Goal: Task Accomplishment & Management: Use online tool/utility

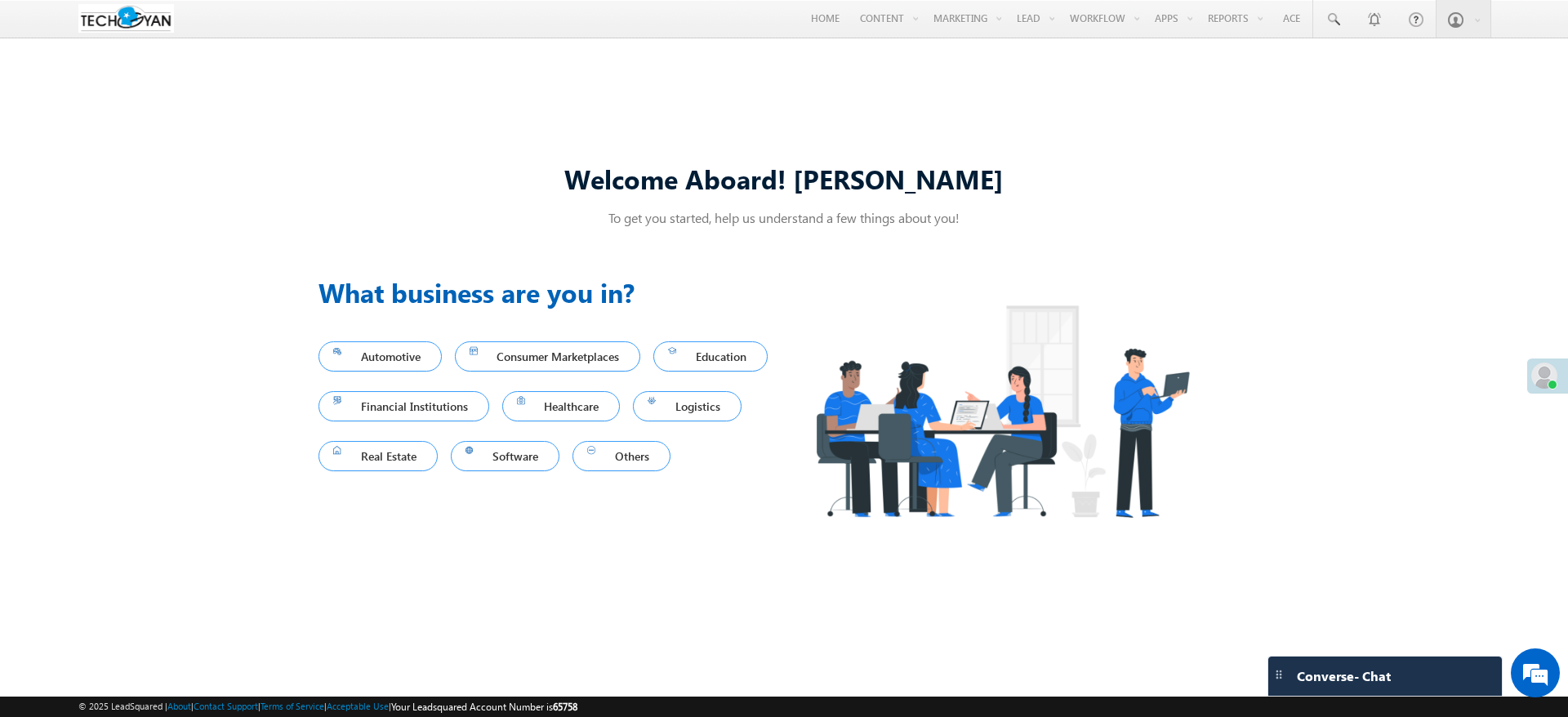
drag, startPoint x: 1033, startPoint y: 128, endPoint x: 1194, endPoint y: 144, distance: 161.8
click at [0, 0] on link "Manage Lead" at bounding box center [0, 0] width 0 height 0
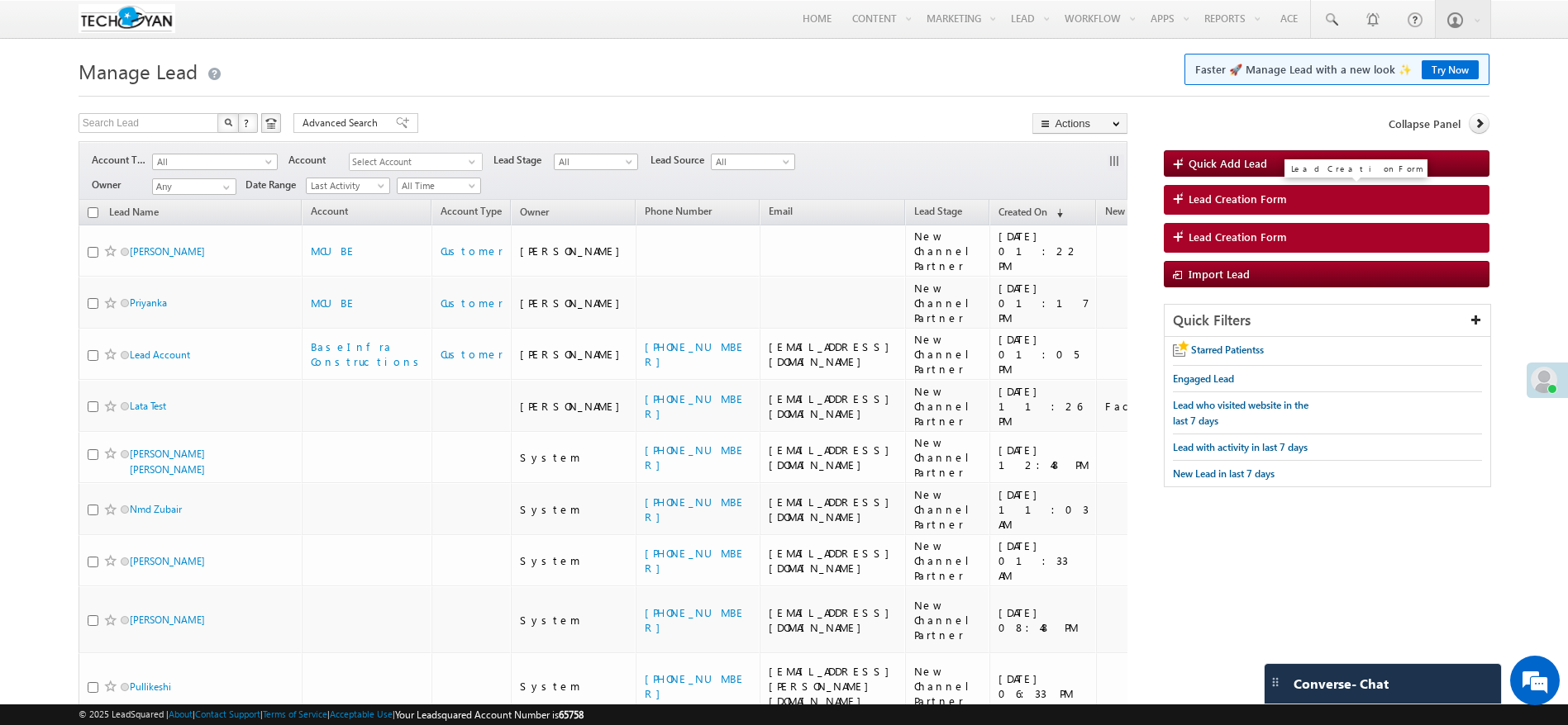
click at [1228, 194] on span "Lead Creation Form" at bounding box center [1237, 199] width 98 height 15
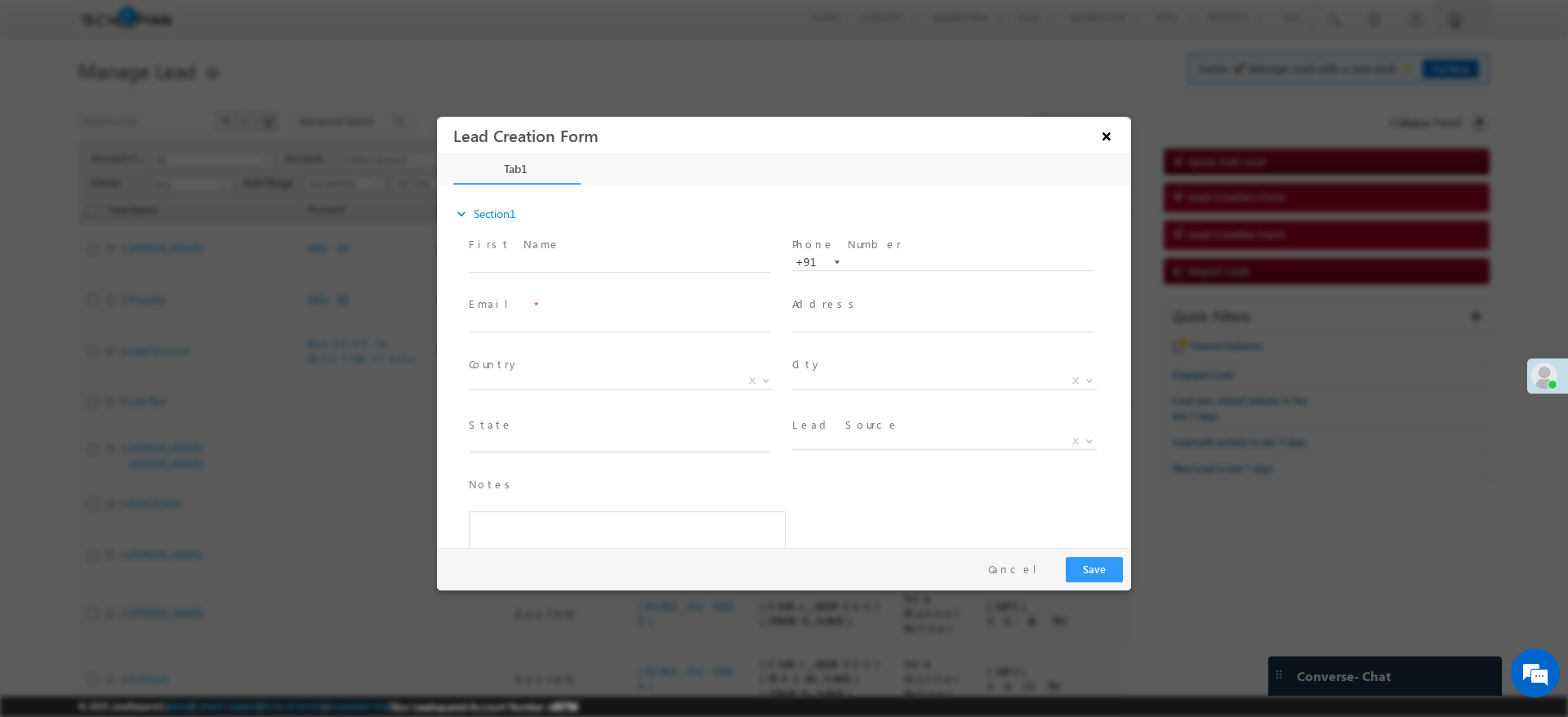
click at [1105, 135] on button "×" at bounding box center [1106, 136] width 27 height 30
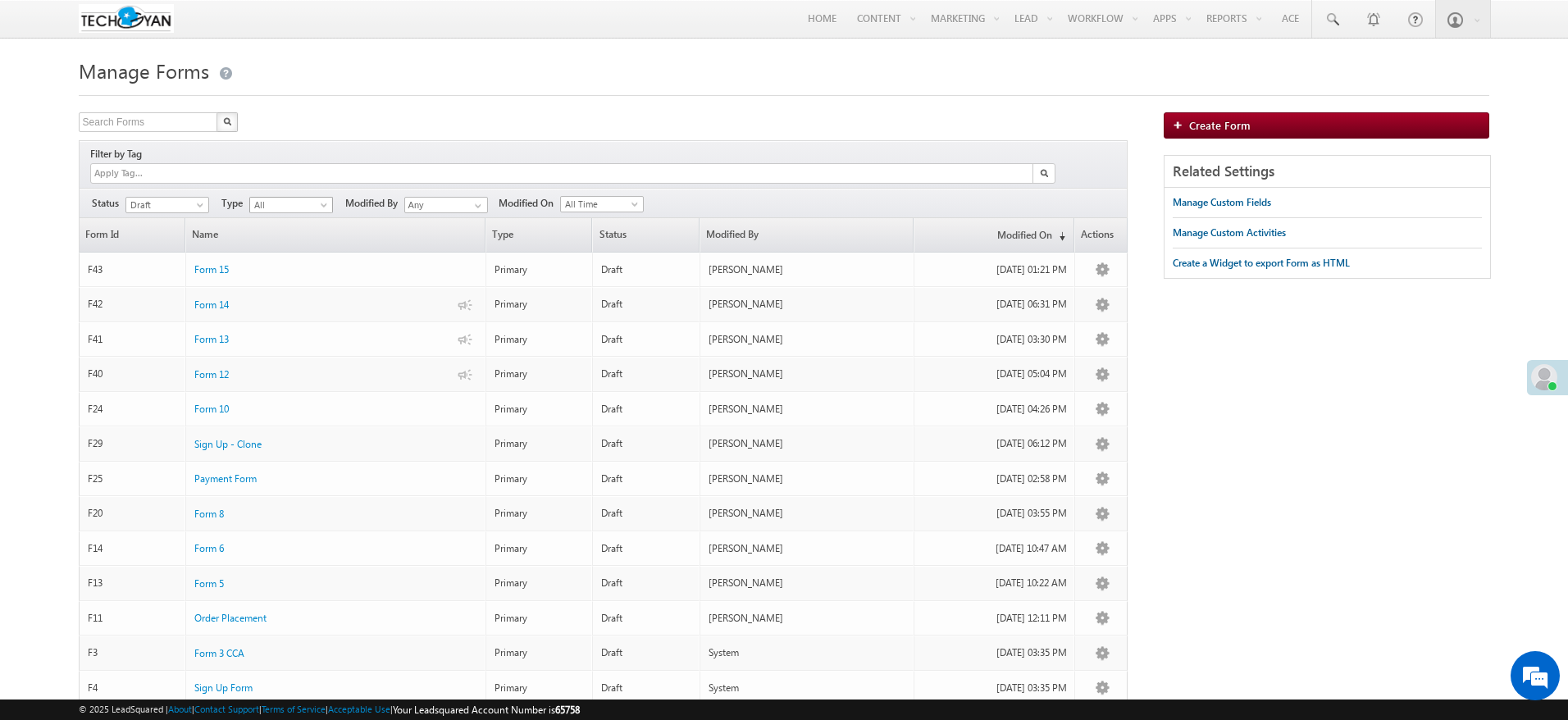
click at [272, 169] on div "Filter by Tag" at bounding box center [603, 164] width 1050 height 47
click at [166, 195] on body "Menu Komal Gupta komal gupta 951@g mail. com" at bounding box center [784, 417] width 1568 height 835
click at [188, 232] on link "Published" at bounding box center [167, 238] width 82 height 15
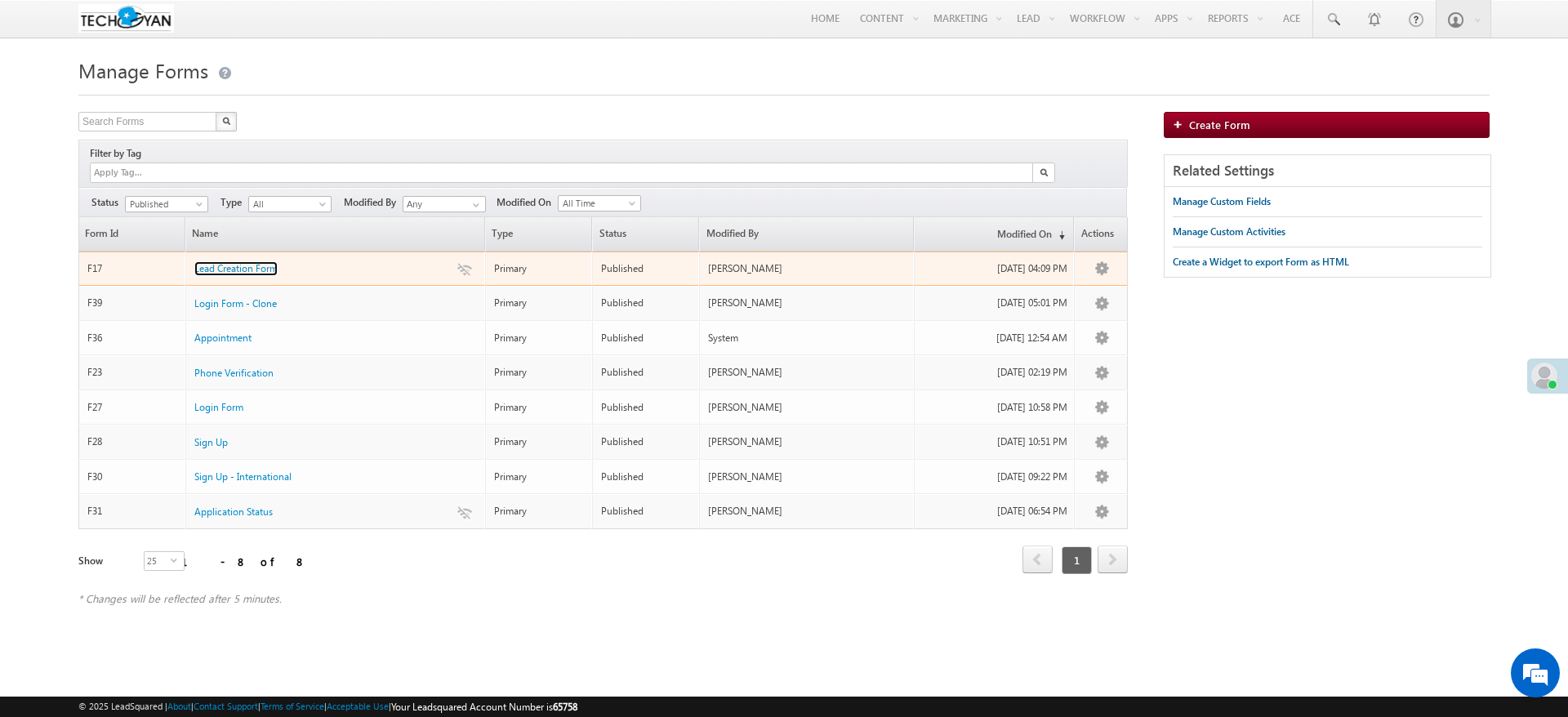
drag, startPoint x: 269, startPoint y: 250, endPoint x: 652, endPoint y: 270, distance: 383.5
click at [269, 262] on span "Lead Creation Form" at bounding box center [236, 268] width 83 height 12
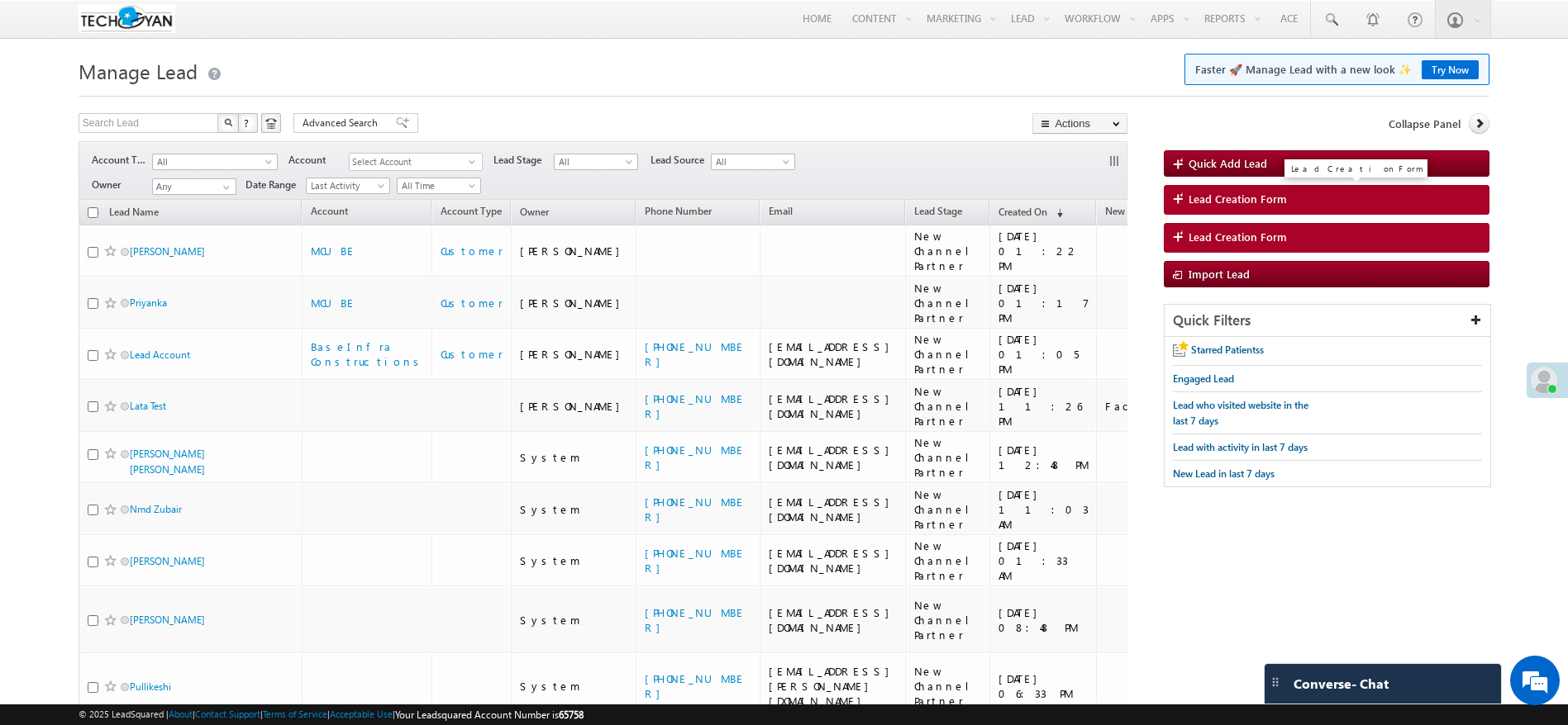
click at [1247, 194] on span "Lead Creation Form" at bounding box center [1237, 199] width 98 height 15
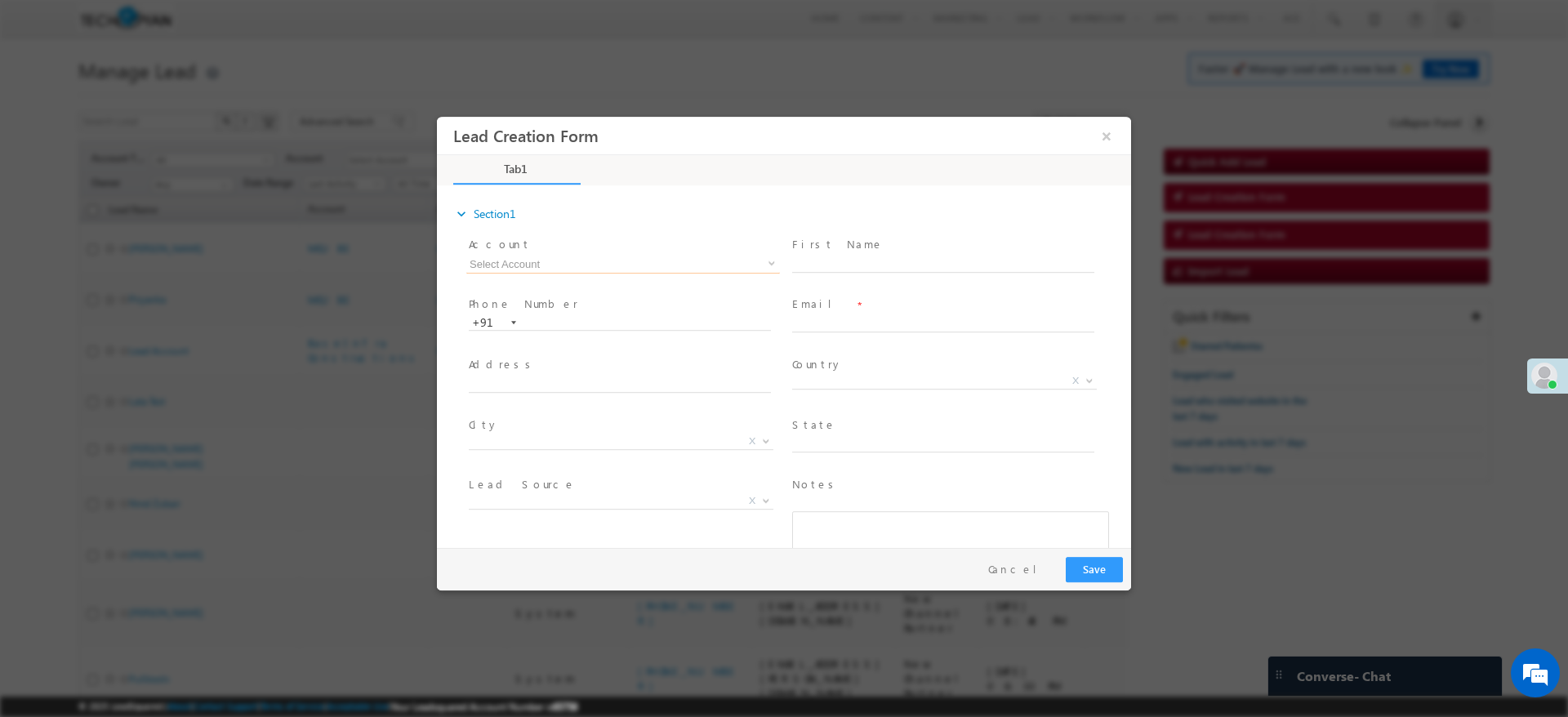
click at [646, 261] on input at bounding box center [623, 264] width 314 height 19
click at [774, 262] on span at bounding box center [772, 263] width 13 height 13
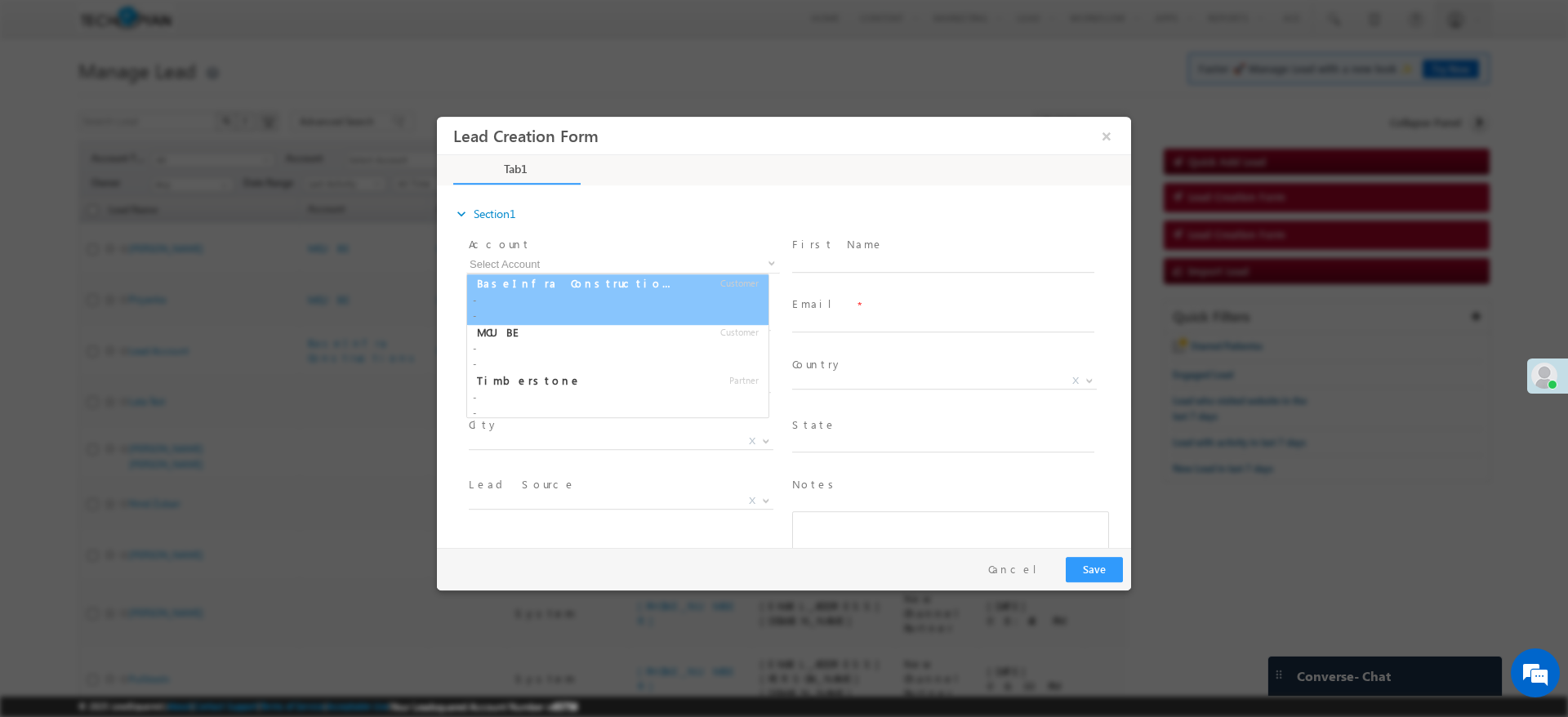
click at [725, 222] on div "expand_more Section1" at bounding box center [792, 213] width 678 height 29
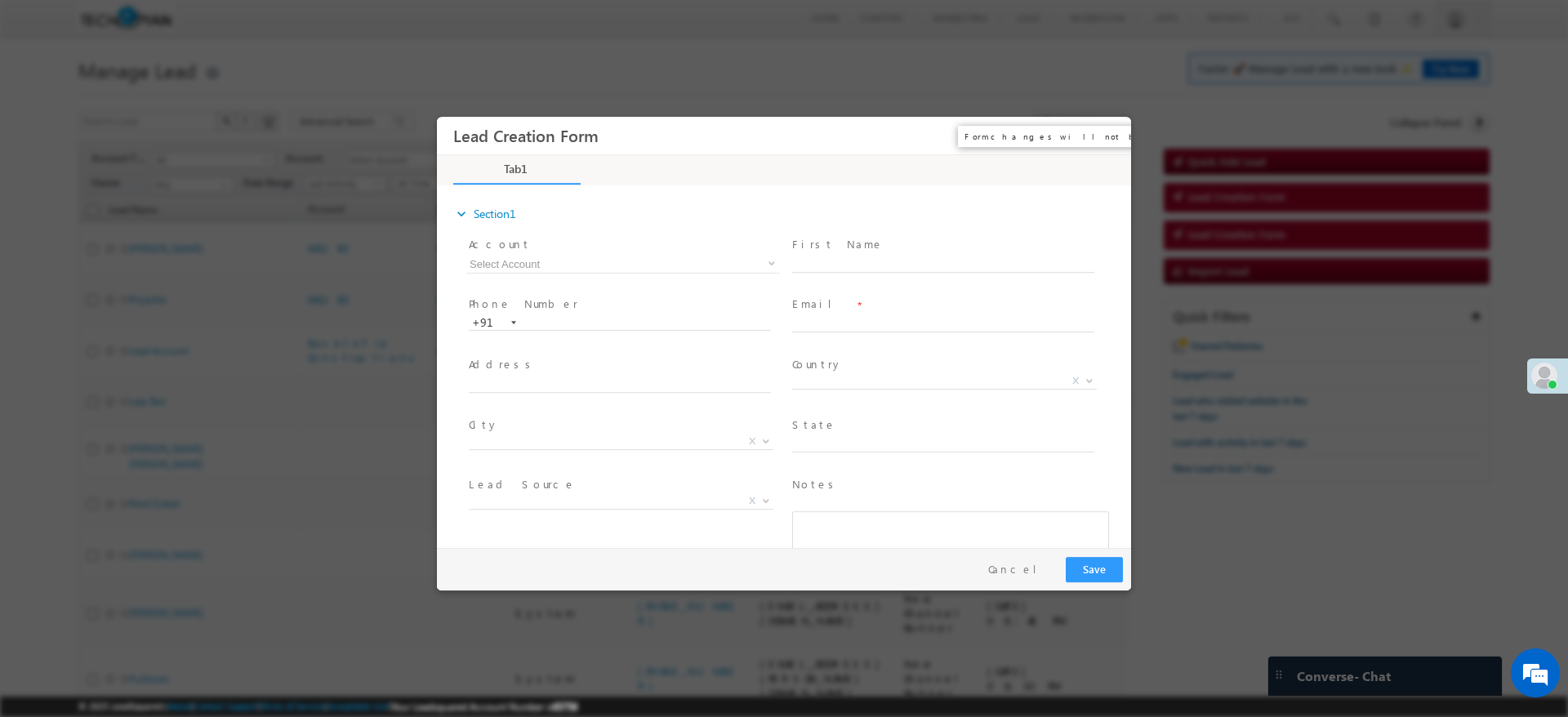
click at [1105, 132] on button "×" at bounding box center [1106, 136] width 27 height 30
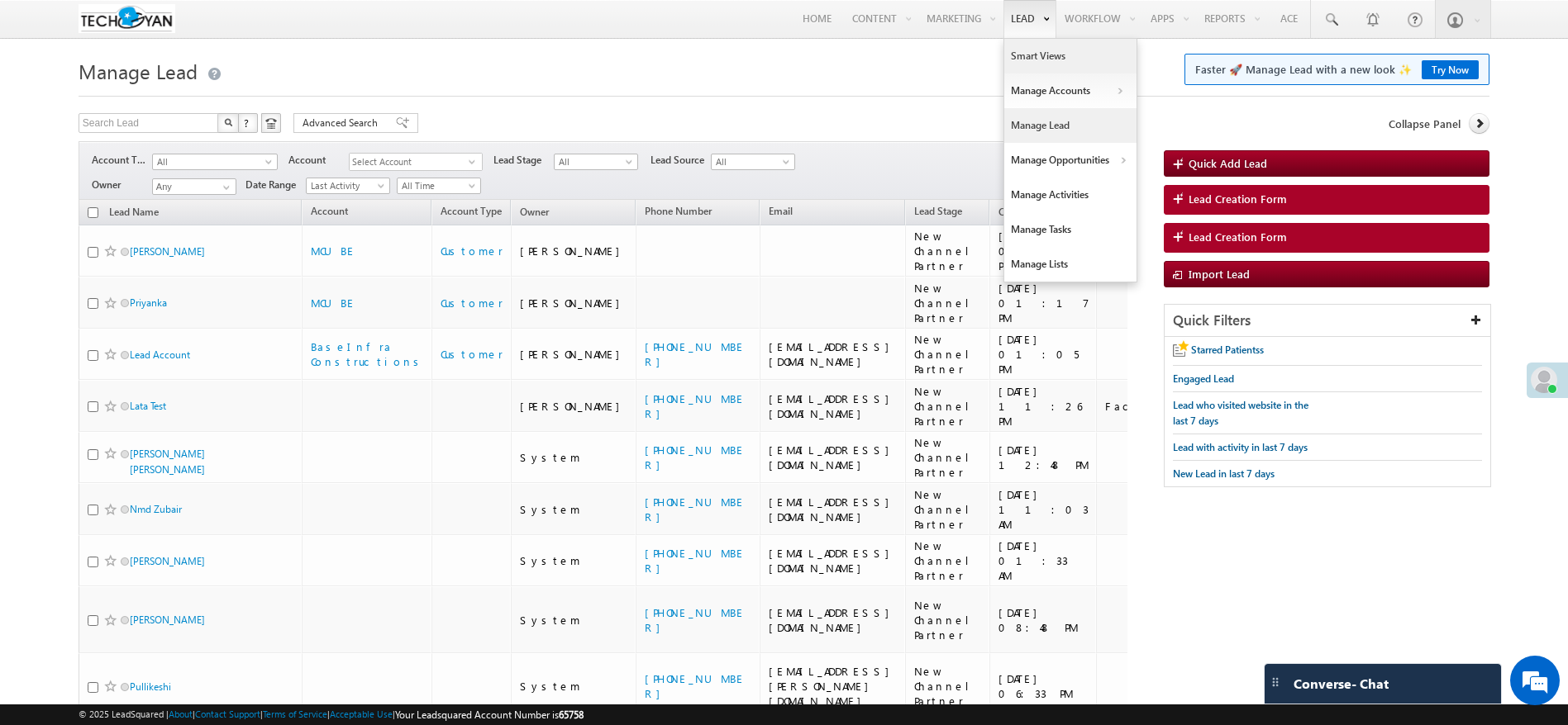
click at [1035, 55] on link "Smart Views" at bounding box center [1070, 56] width 133 height 34
